Goal: Task Accomplishment & Management: Complete application form

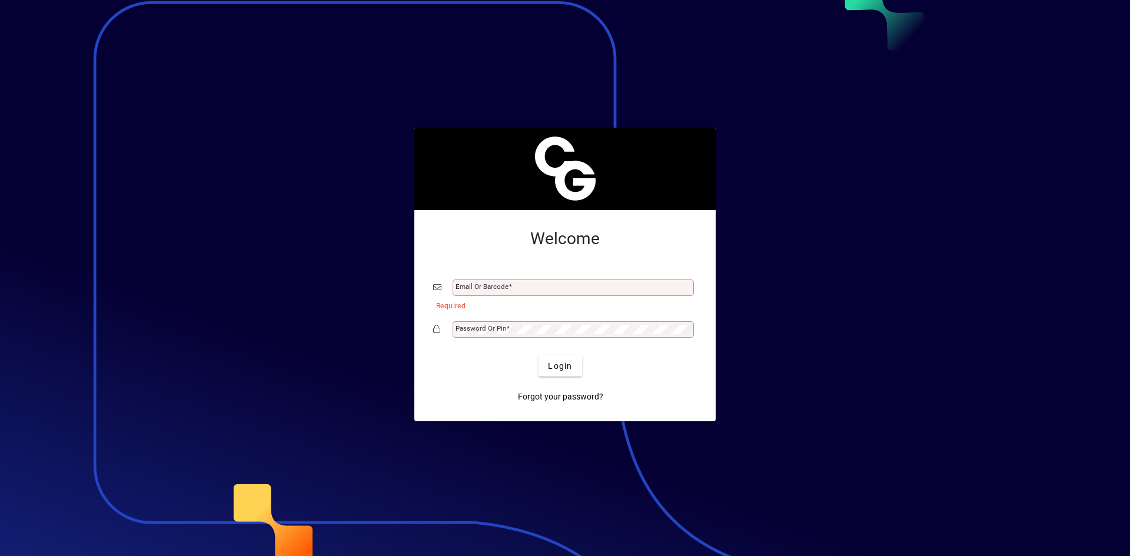
drag, startPoint x: 1128, startPoint y: 297, endPoint x: 1533, endPoint y: 383, distance: 414.0
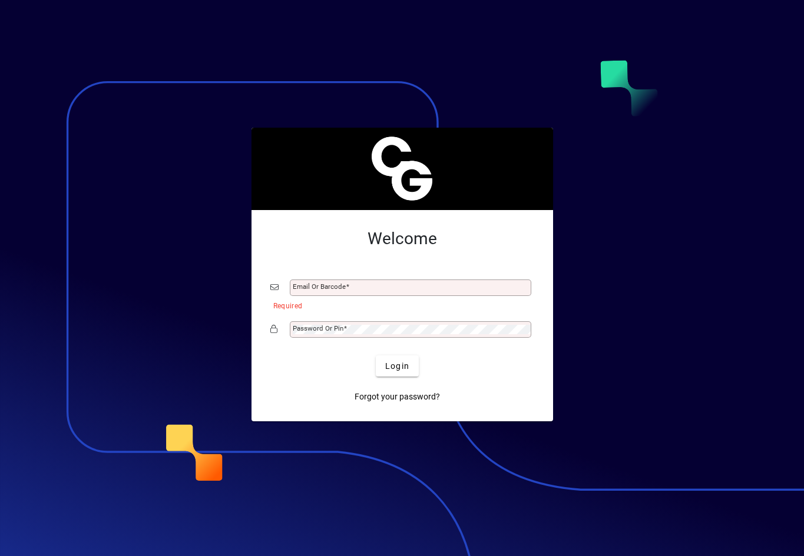
drag, startPoint x: 352, startPoint y: 317, endPoint x: 776, endPoint y: 523, distance: 471.8
click at [732, 510] on app-login-layout "Welcome Email or Barcode Required Password or Pin Login Forgot your password?" at bounding box center [402, 278] width 804 height 556
click at [401, 362] on button "Login" at bounding box center [397, 366] width 43 height 21
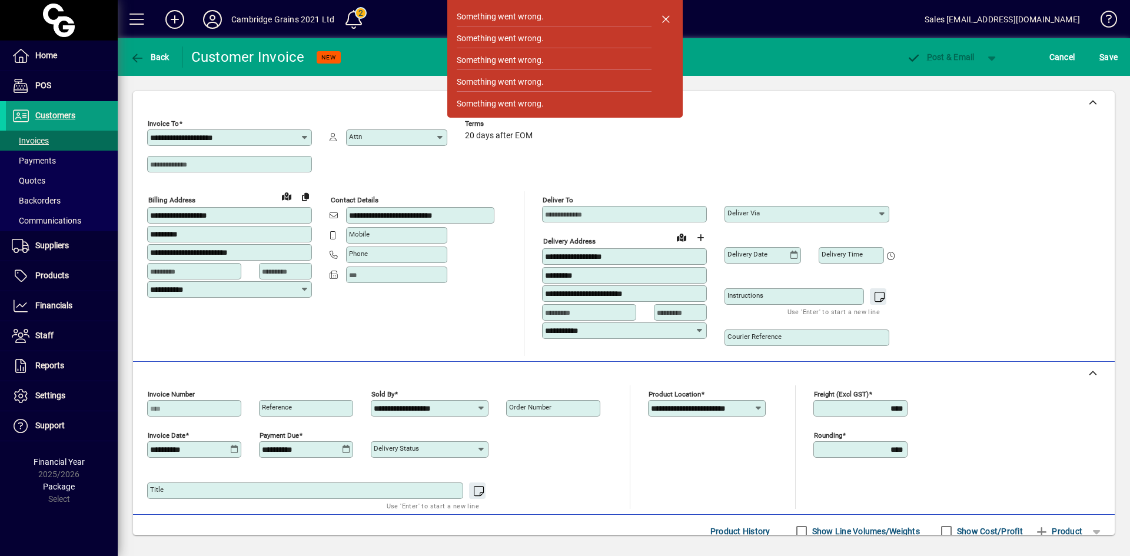
scroll to position [115, 0]
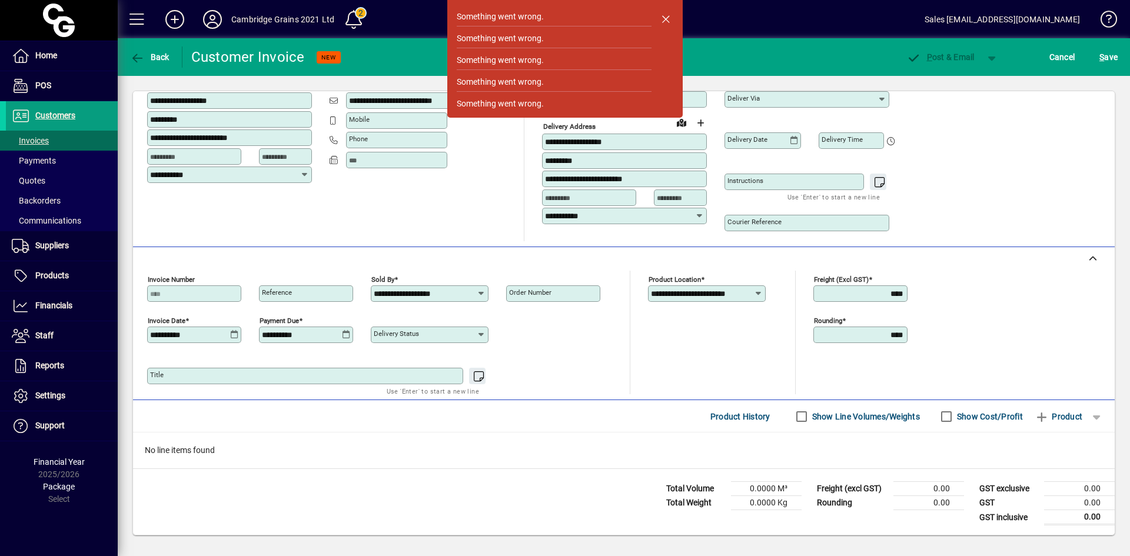
click at [450, 435] on div "No line items found" at bounding box center [624, 451] width 982 height 36
